Goal: Transaction & Acquisition: Book appointment/travel/reservation

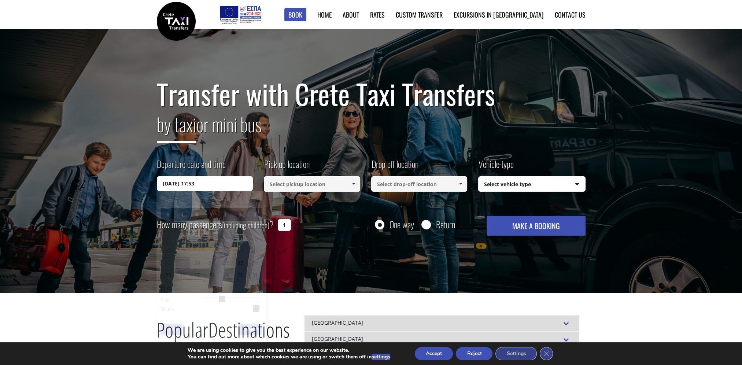
click at [223, 184] on input "[DATE] 17:53" at bounding box center [205, 183] width 96 height 15
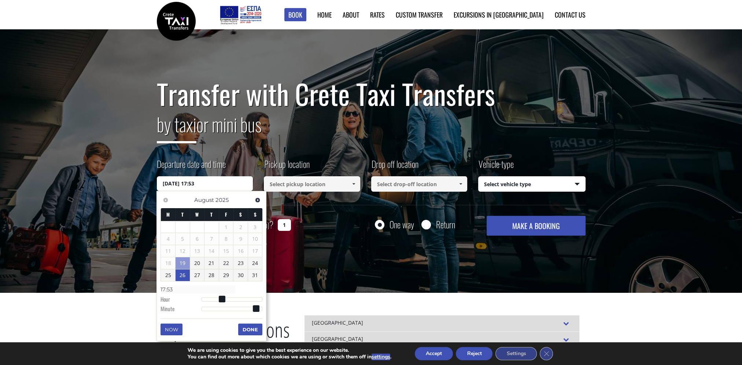
click at [180, 278] on link "26" at bounding box center [183, 275] width 14 height 12
type input "[DATE] 01:00"
type input "01:00"
type input "[DATE] 03:00"
type input "03:00"
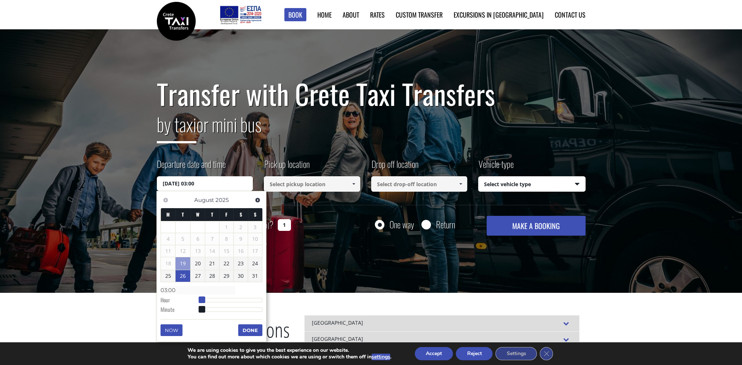
type input "[DATE] 06:00"
type input "06:00"
type input "[DATE] 08:00"
type input "08:00"
type input "[DATE] 09:00"
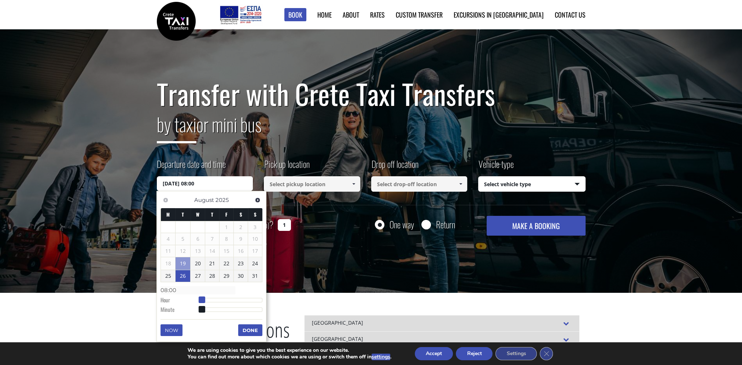
type input "09:00"
type input "[DATE] 10:00"
type input "10:00"
type input "[DATE] 11:00"
type input "11:00"
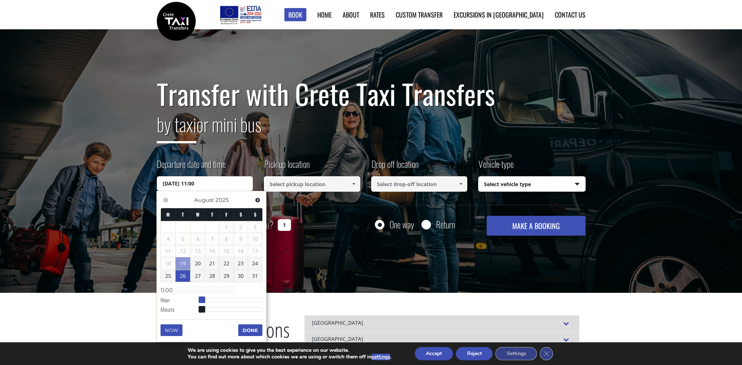
type input "[DATE] 12:00"
type input "12:00"
type input "[DATE] 13:00"
type input "13:00"
type input "[DATE] 14:00"
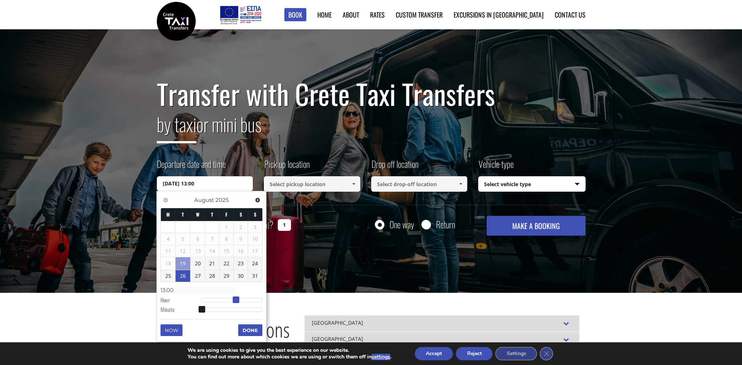
type input "14:00"
drag, startPoint x: 200, startPoint y: 297, endPoint x: 238, endPoint y: 298, distance: 37.7
click at [238, 298] on span at bounding box center [236, 299] width 7 height 7
click at [239, 298] on span at bounding box center [238, 299] width 7 height 7
click at [246, 331] on button "Done" at bounding box center [250, 330] width 24 height 12
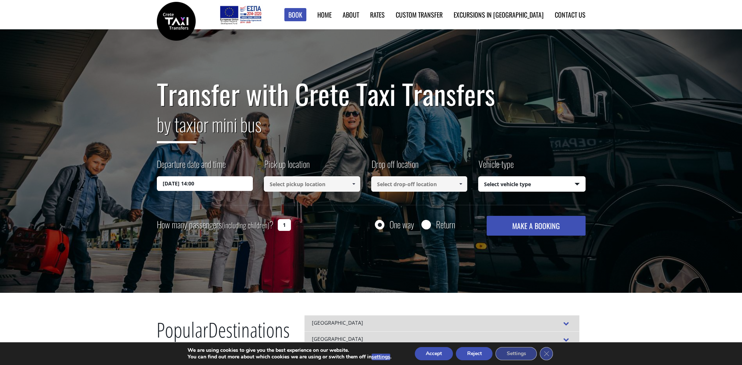
click at [329, 183] on input at bounding box center [312, 183] width 96 height 15
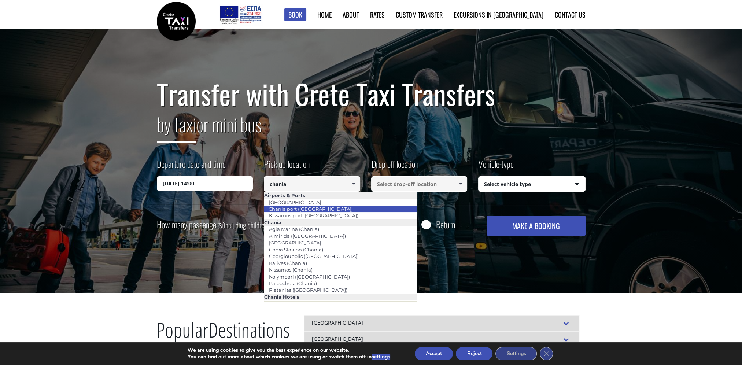
click at [311, 210] on link "Chania port ([GEOGRAPHIC_DATA])" at bounding box center [311, 209] width 94 height 10
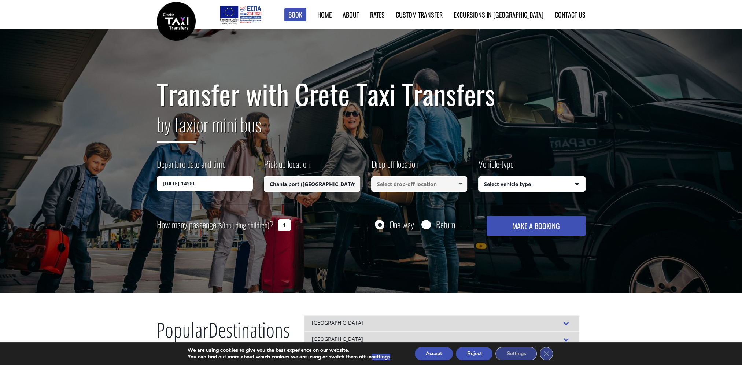
type input "Chania port ([GEOGRAPHIC_DATA])"
click at [416, 182] on input at bounding box center [419, 183] width 96 height 15
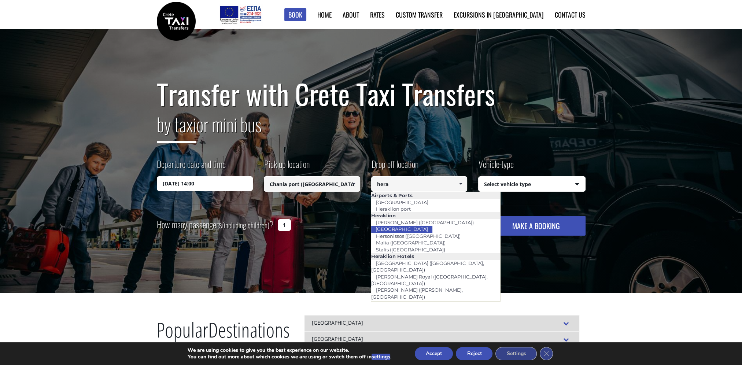
click at [403, 228] on link "[GEOGRAPHIC_DATA]" at bounding box center [402, 229] width 62 height 10
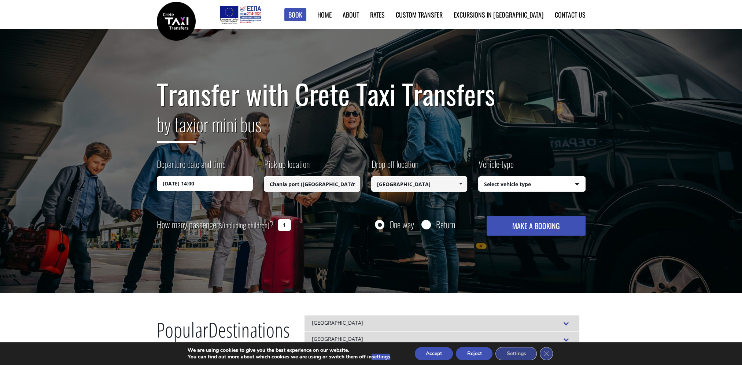
type input "[GEOGRAPHIC_DATA]"
click at [522, 185] on select "Select vehicle type Taxi (4 passengers) Mercedes E Class Mini Van (7 passengers…" at bounding box center [532, 184] width 107 height 15
select select "540"
click at [479, 177] on select "Select vehicle type Taxi (4 passengers) Mercedes E Class Mini Van (7 passengers…" at bounding box center [532, 184] width 107 height 15
click at [519, 227] on button "MAKE A BOOKING" at bounding box center [536, 226] width 99 height 20
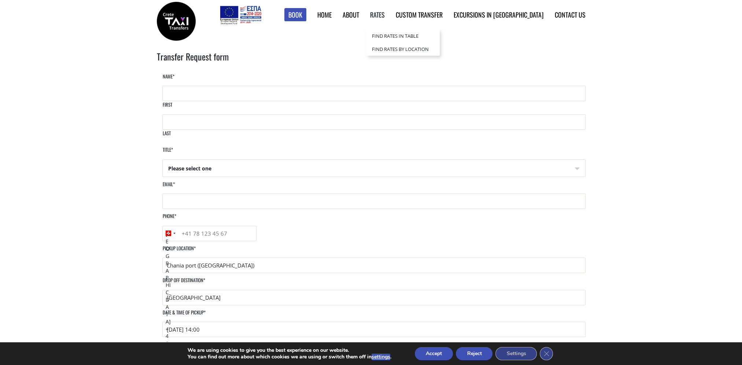
click at [385, 16] on link "Rates" at bounding box center [377, 15] width 15 height 10
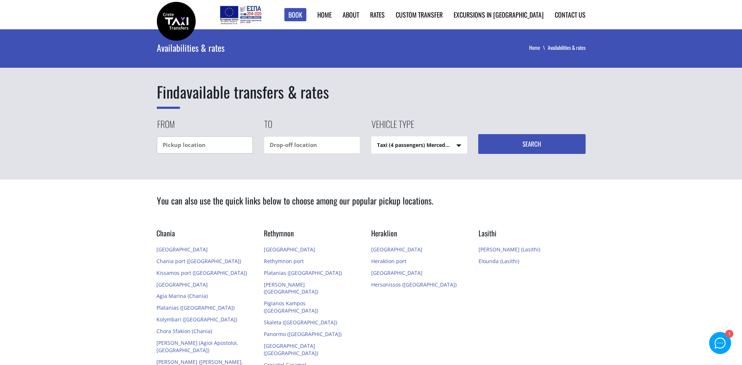
click at [216, 144] on input "text" at bounding box center [205, 144] width 96 height 17
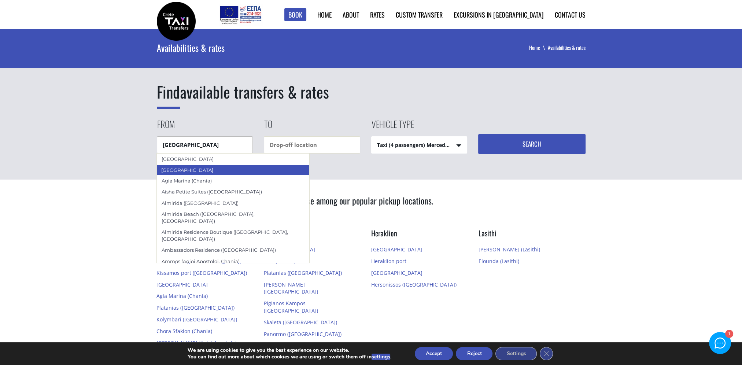
click at [208, 168] on div "Chania city" at bounding box center [232, 170] width 153 height 11
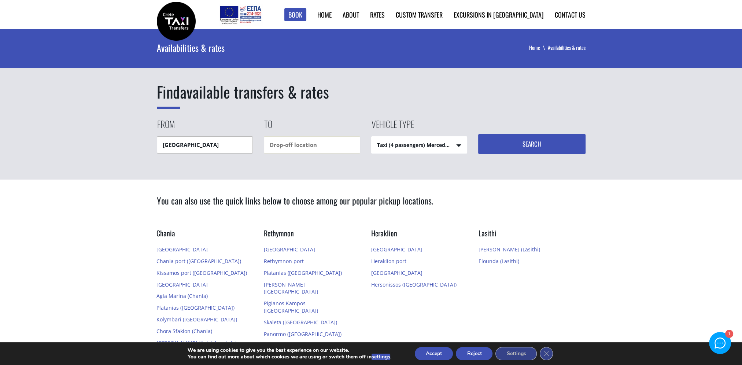
type input "Chania city"
click at [299, 145] on input "text" at bounding box center [312, 144] width 96 height 17
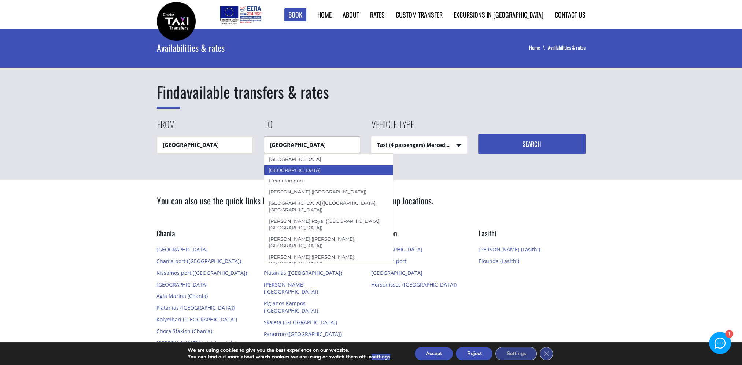
drag, startPoint x: 299, startPoint y: 168, endPoint x: 331, endPoint y: 163, distance: 32.7
click at [299, 169] on div "[GEOGRAPHIC_DATA]" at bounding box center [329, 170] width 130 height 11
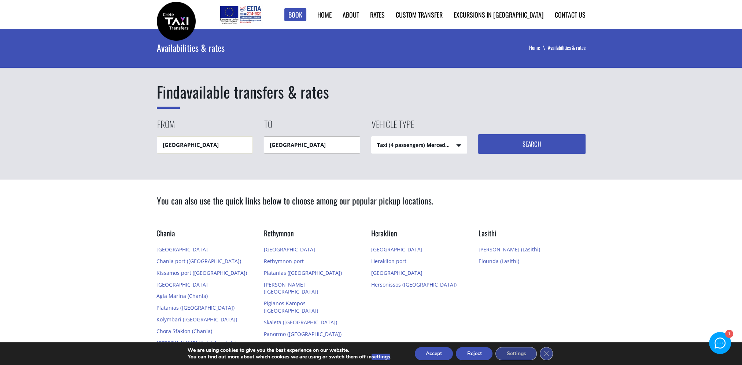
type input "[GEOGRAPHIC_DATA]"
click at [518, 141] on button "Search" at bounding box center [531, 144] width 107 height 20
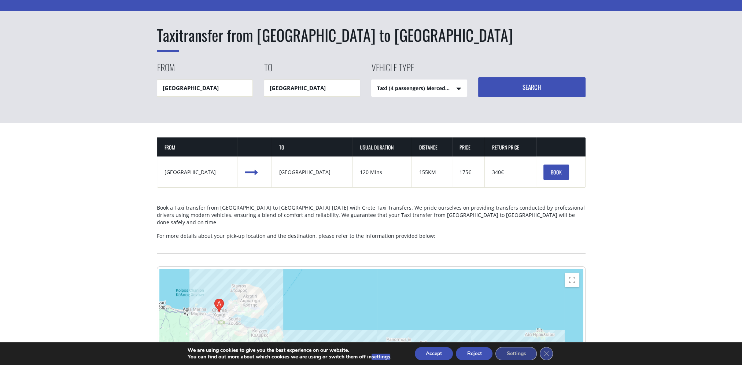
scroll to position [110, 0]
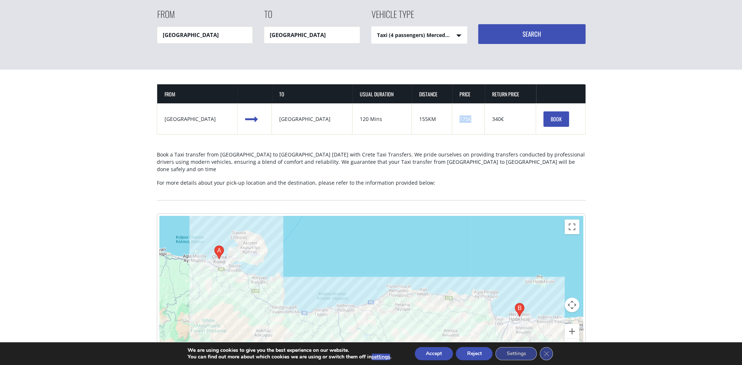
drag, startPoint x: 439, startPoint y: 119, endPoint x: 452, endPoint y: 115, distance: 13.4
click at [452, 115] on td "Price 175€" at bounding box center [468, 118] width 33 height 31
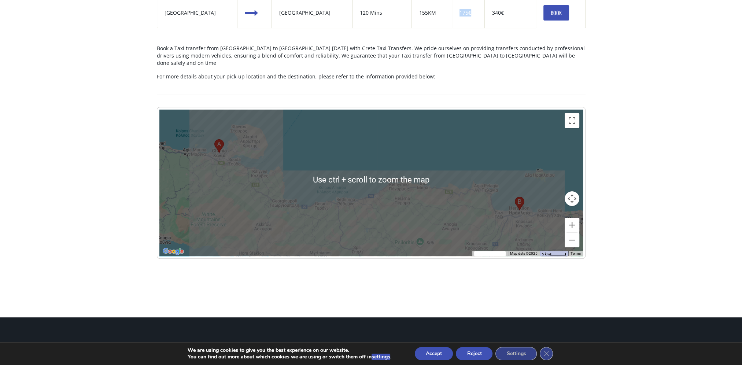
scroll to position [220, 0]
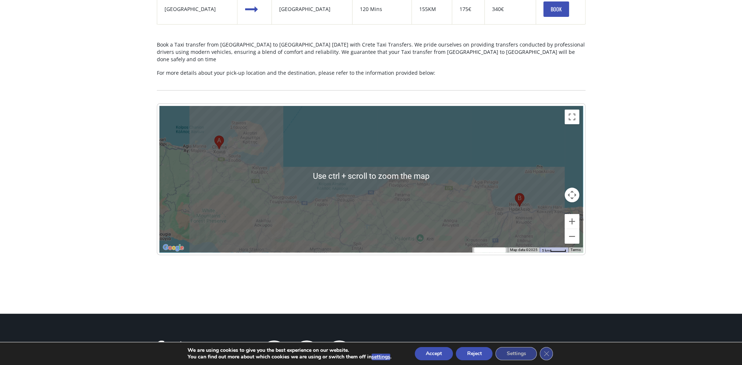
click at [642, 108] on main "Availabilities & rates Home Availabilities & rates Taxi transfer from Chania ci…" at bounding box center [371, 61] width 742 height 504
